Goal: Communication & Community: Answer question/provide support

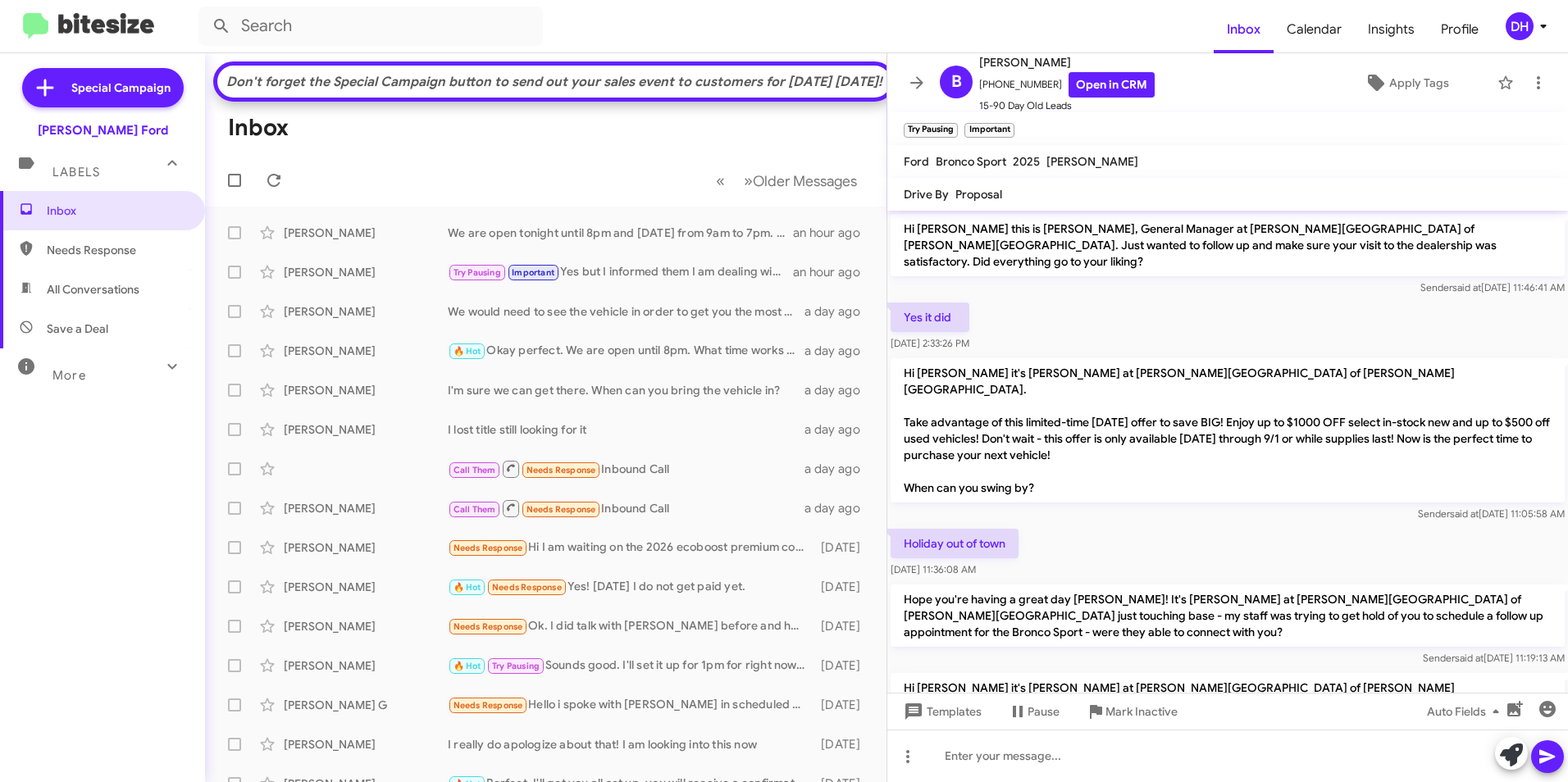
scroll to position [830, 0]
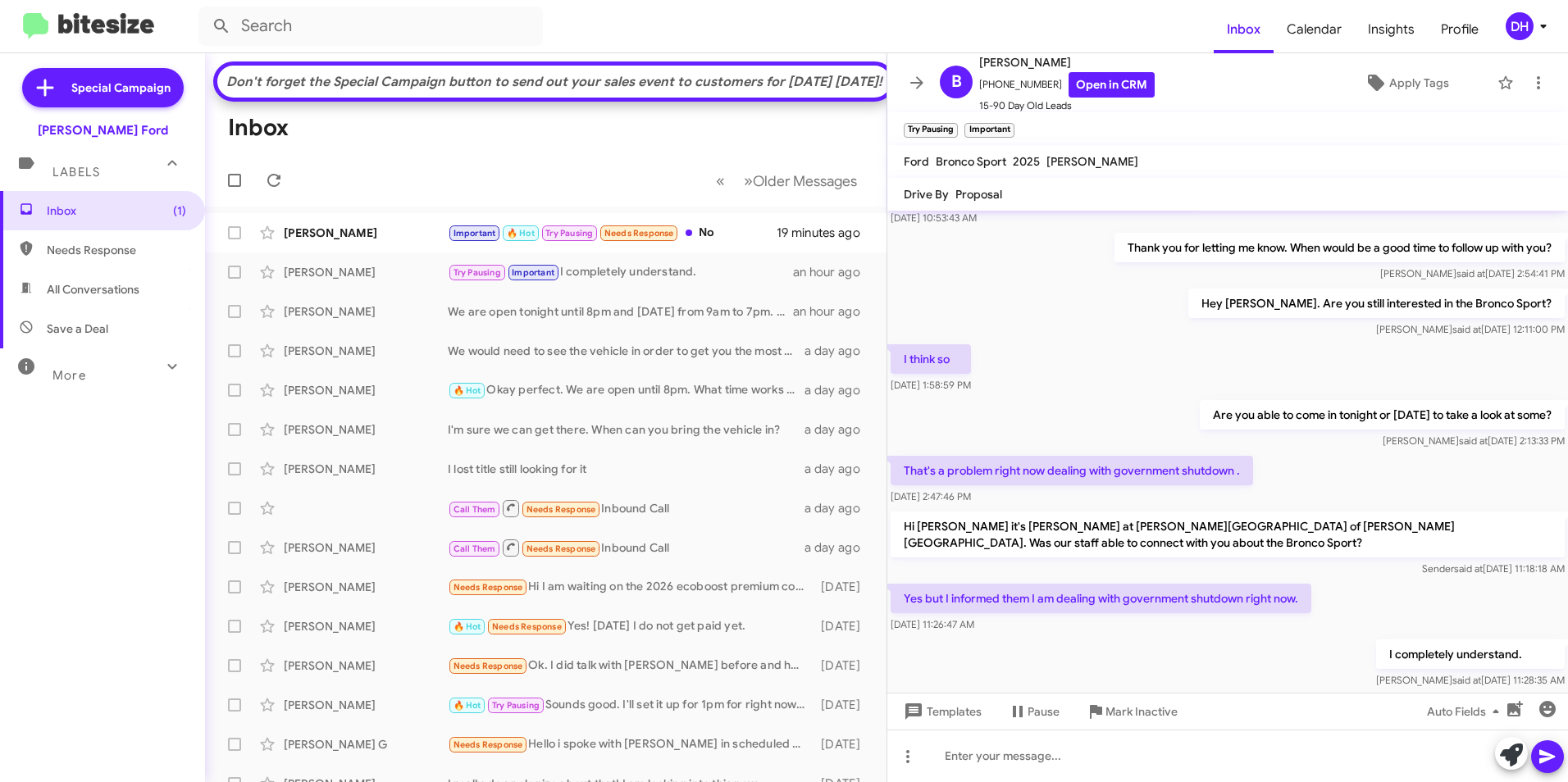
scroll to position [830, 0]
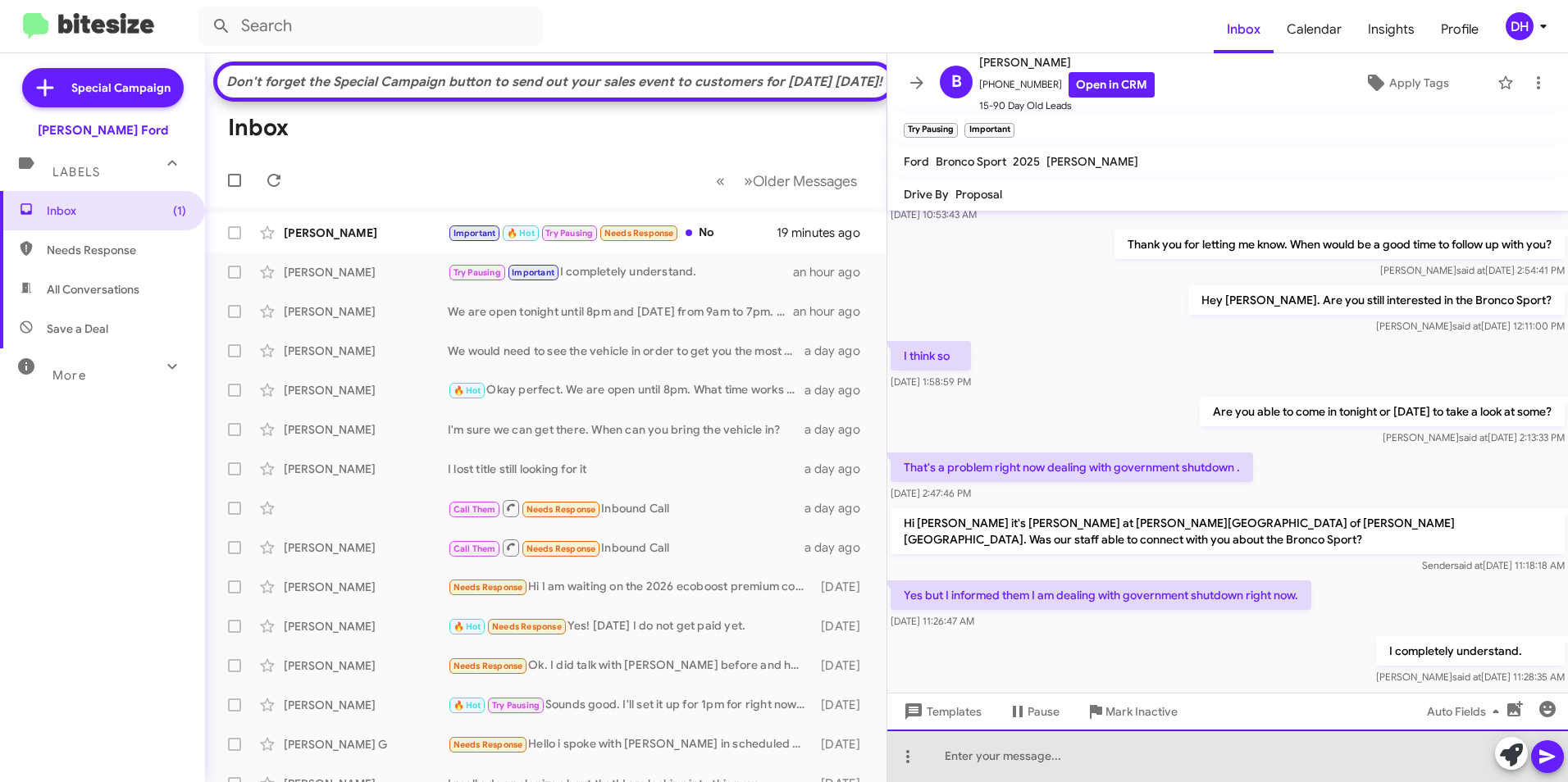
click at [1113, 747] on div at bounding box center [1228, 757] width 681 height 53
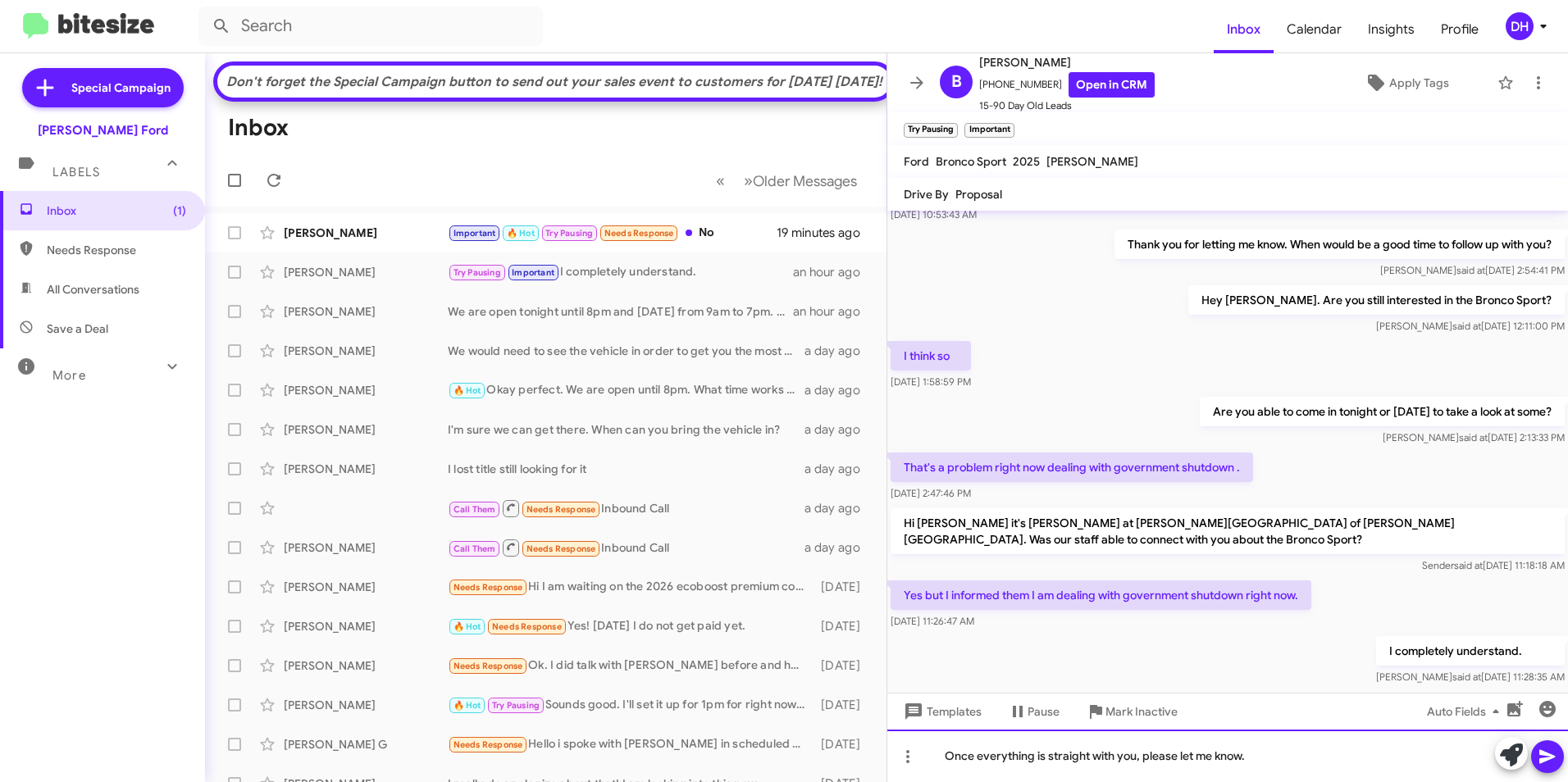
click at [1296, 756] on div "Once everything is straight with you, please let me know." at bounding box center [1228, 757] width 681 height 53
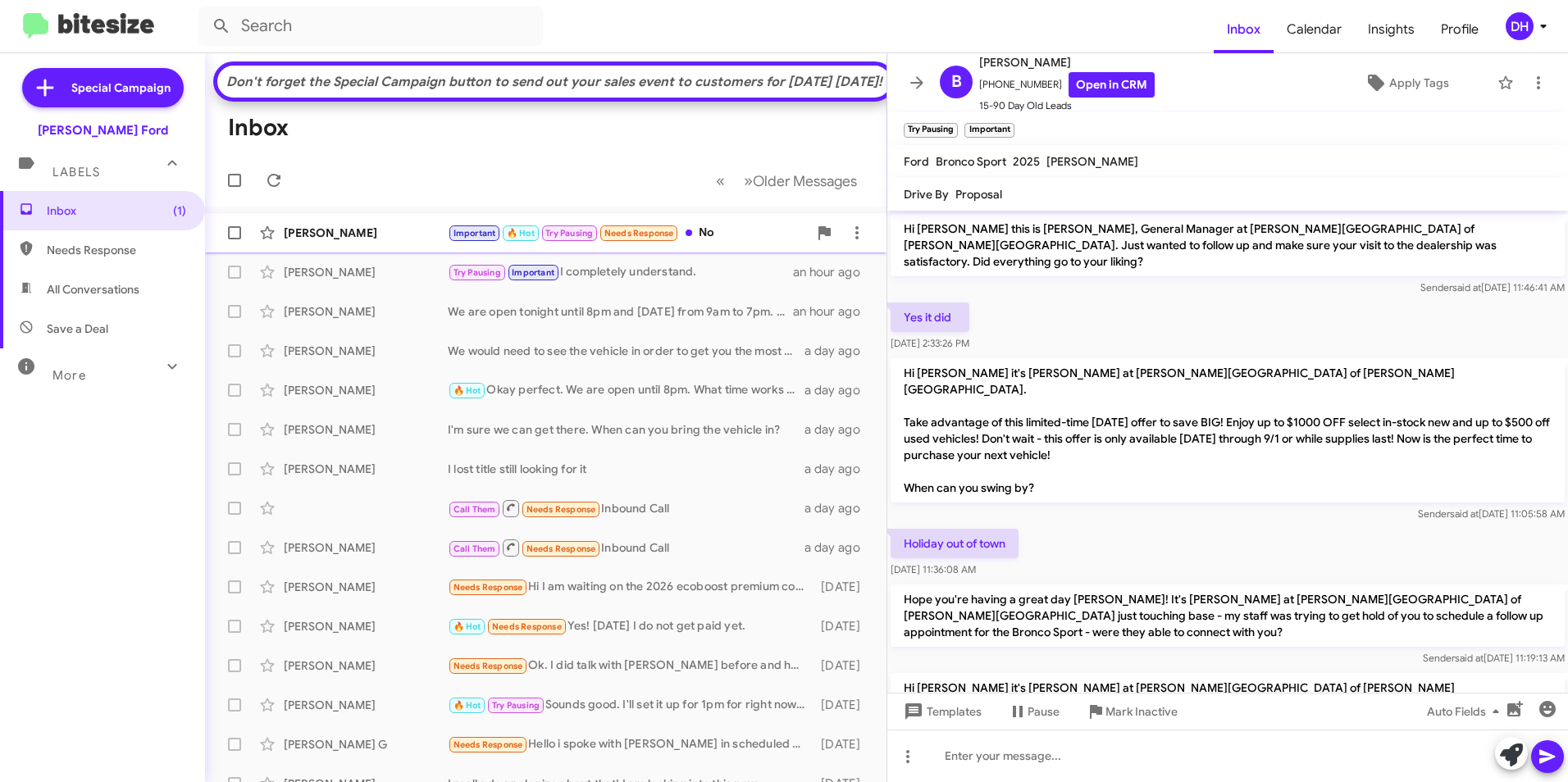
click at [789, 243] on div "Important 🔥 Hot Try Pausing Needs Response No" at bounding box center [628, 233] width 360 height 18
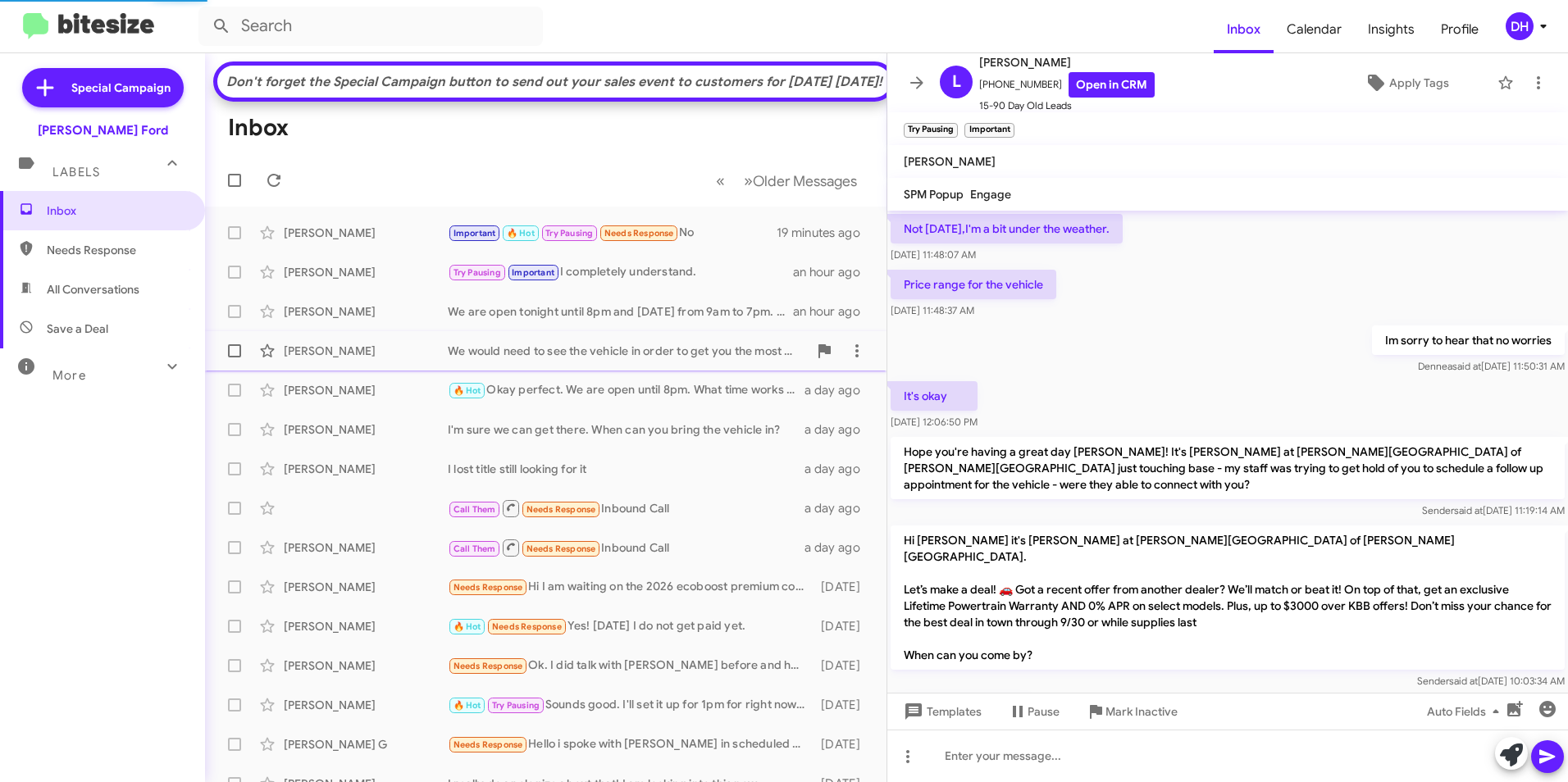
scroll to position [961, 0]
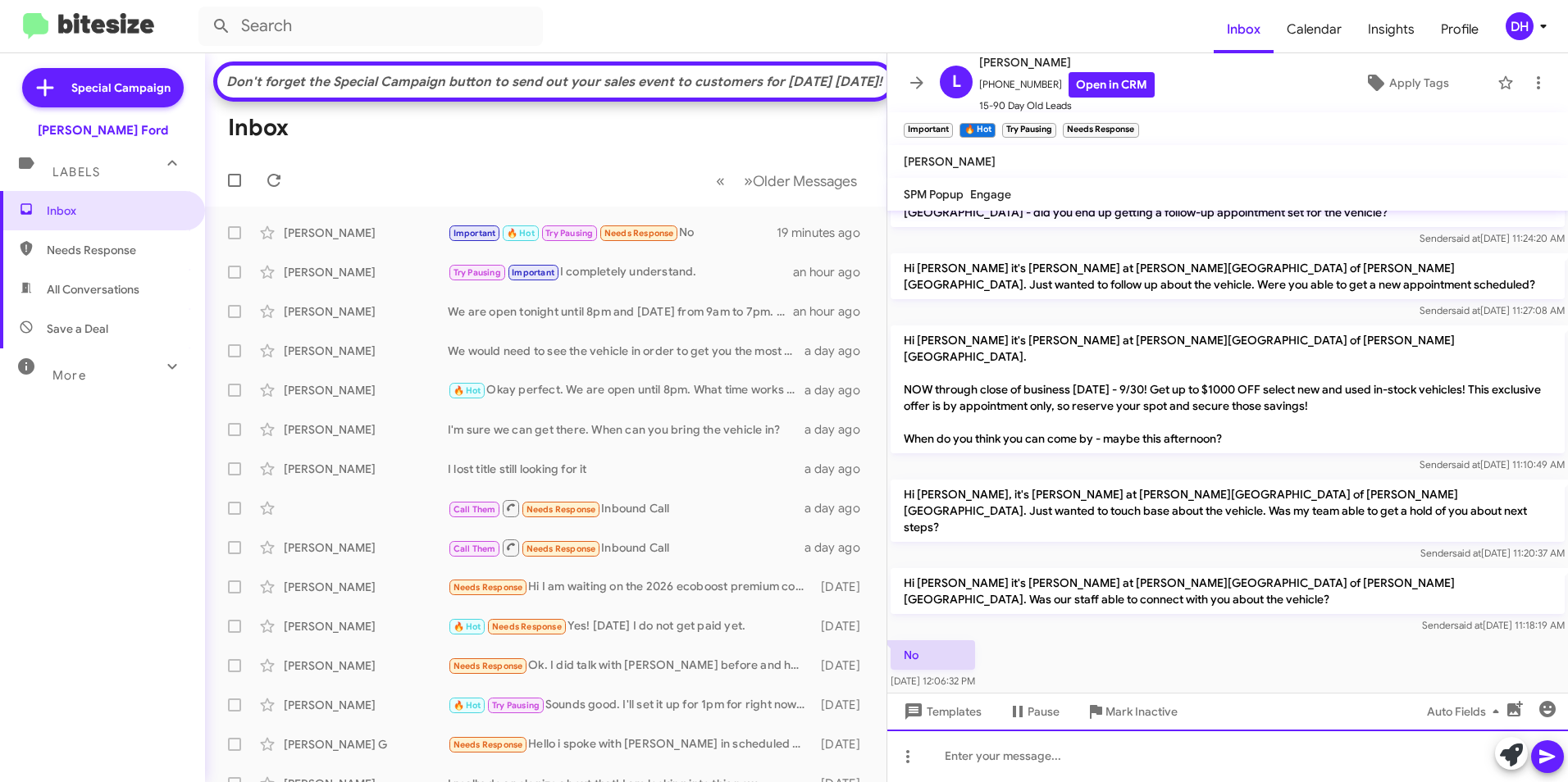
click at [1039, 757] on div at bounding box center [1228, 757] width 681 height 53
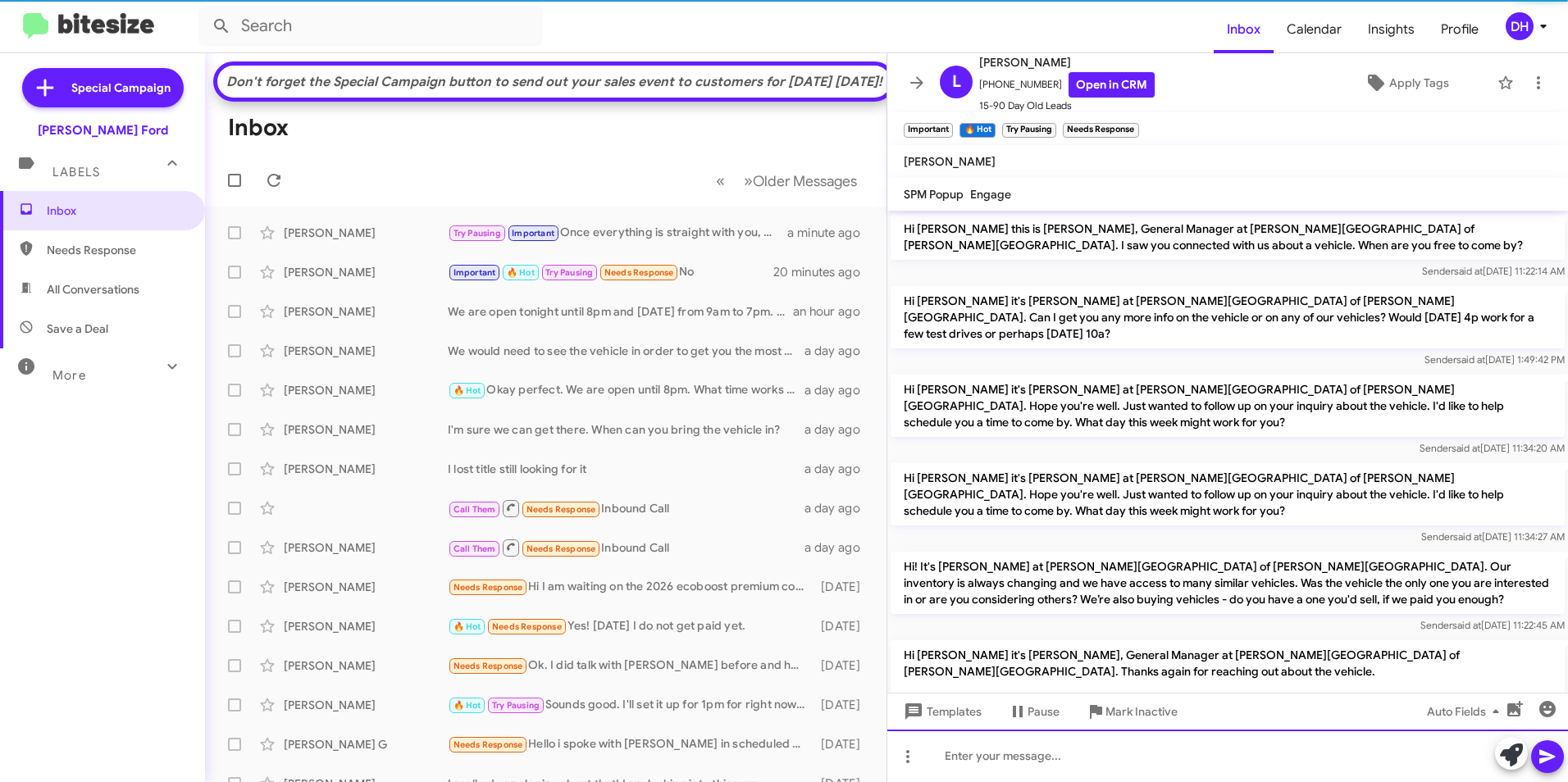
scroll to position [82, 0]
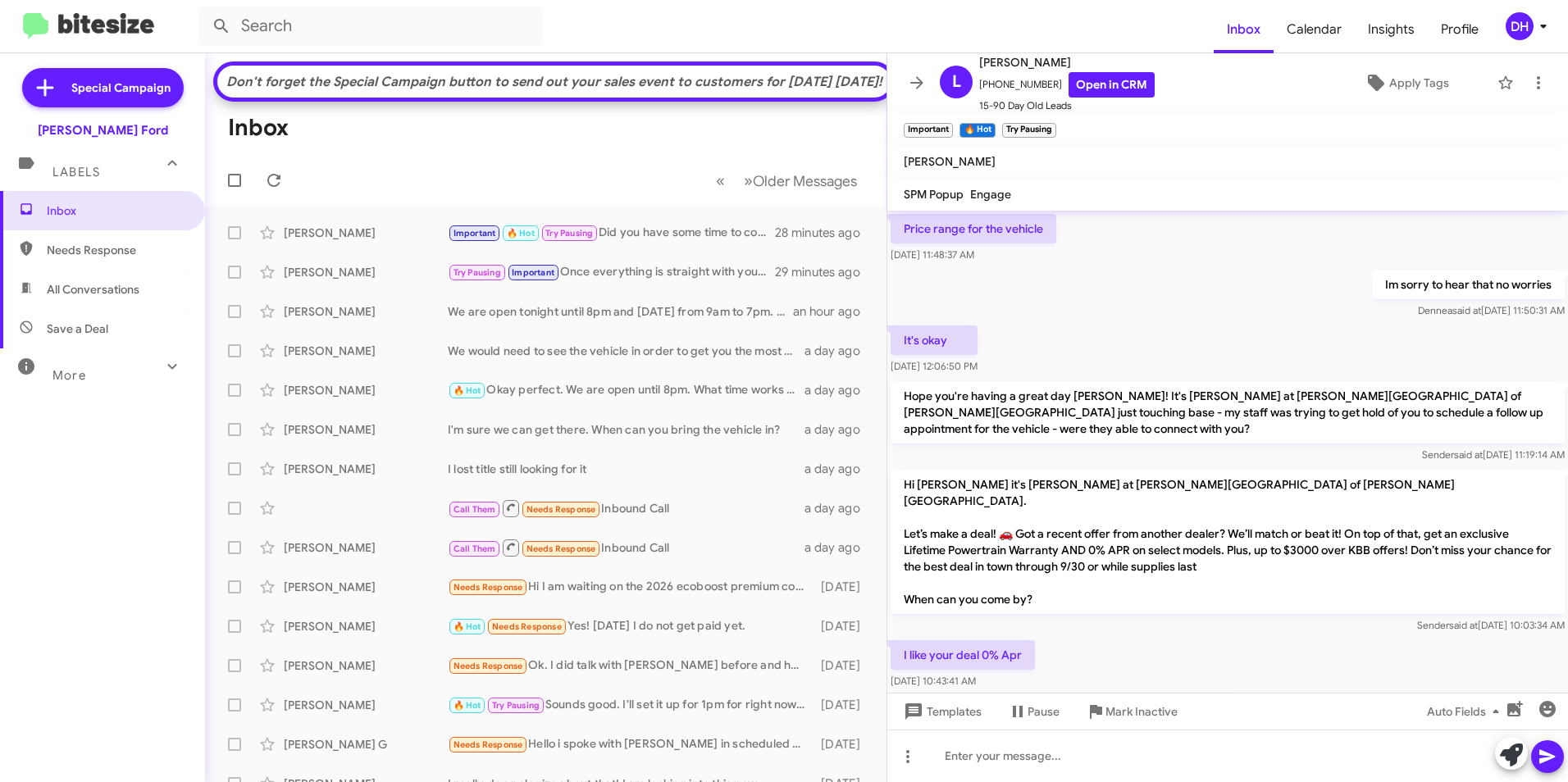
scroll to position [977, 0]
